Goal: Find specific page/section: Find specific page/section

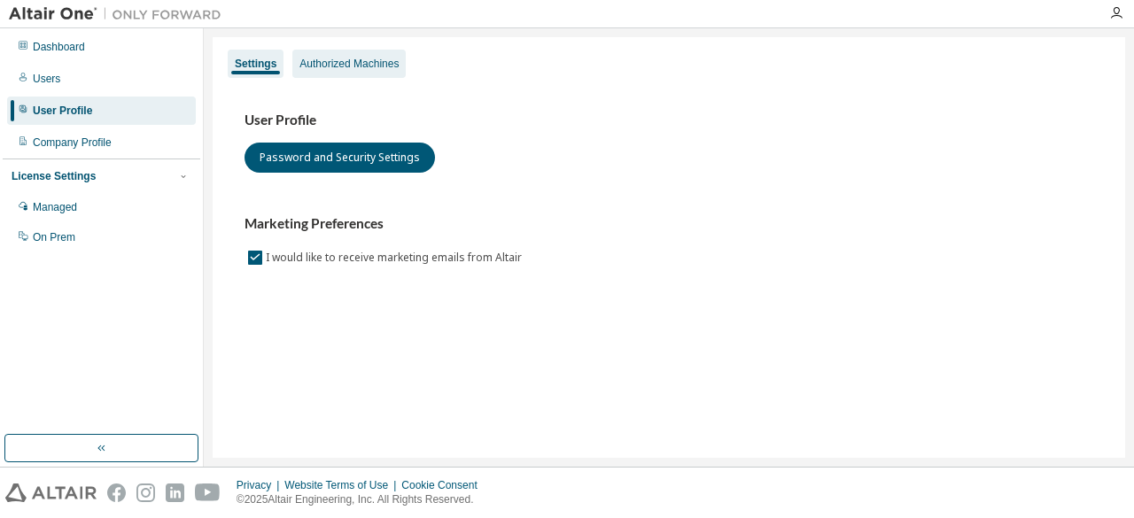
click at [337, 57] on div "Authorized Machines" at bounding box center [349, 64] width 99 height 14
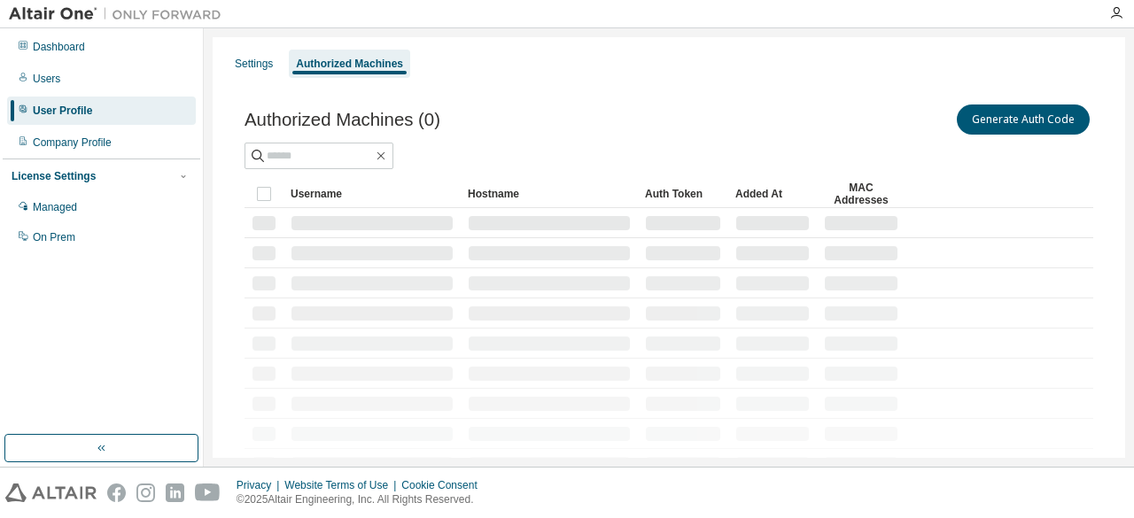
click at [338, 63] on div "Authorized Machines" at bounding box center [349, 64] width 107 height 14
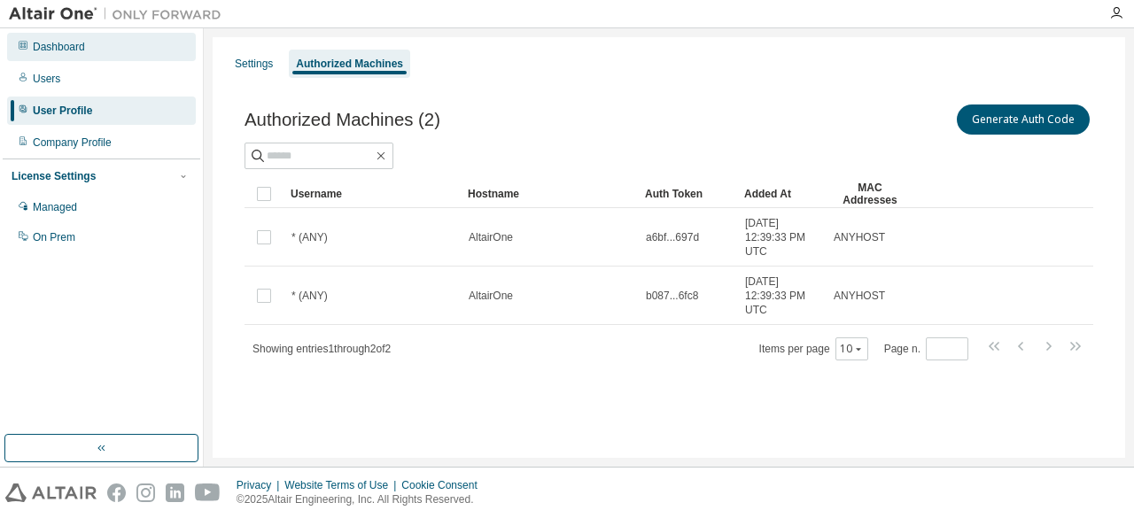
click at [74, 47] on div "Dashboard" at bounding box center [59, 47] width 52 height 14
